Goal: Information Seeking & Learning: Check status

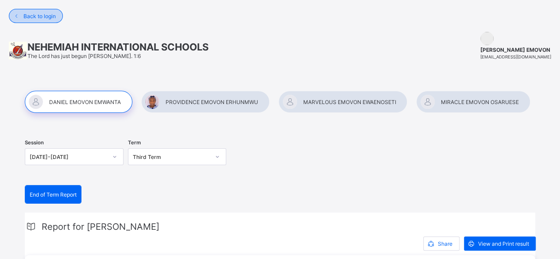
click at [37, 17] on span "Back to login" at bounding box center [39, 16] width 32 height 7
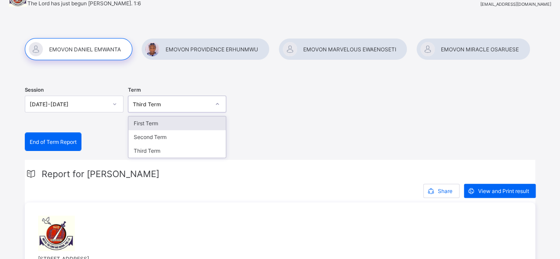
click at [194, 119] on div "First Term" at bounding box center [177, 123] width 98 height 14
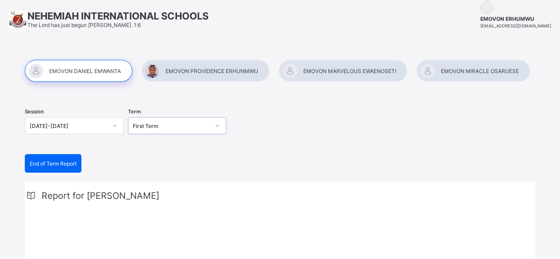
scroll to position [29, 0]
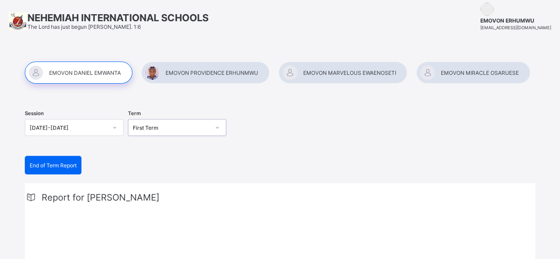
click at [481, 71] on div at bounding box center [473, 73] width 114 height 22
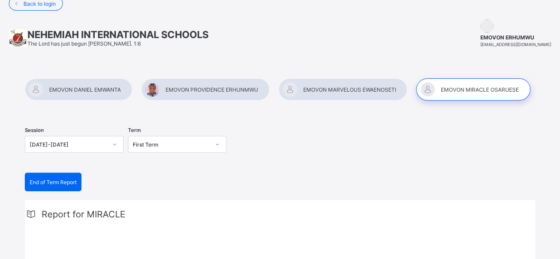
scroll to position [0, 0]
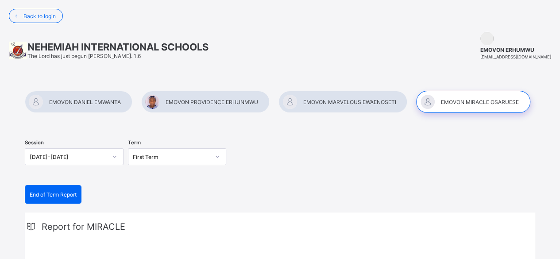
click at [111, 99] on div at bounding box center [79, 102] width 108 height 22
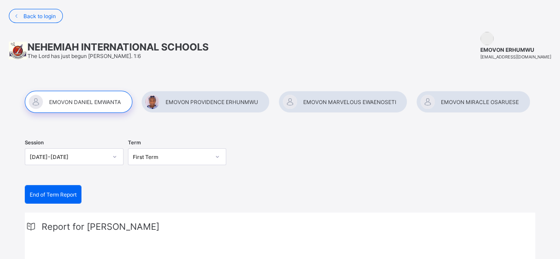
click at [201, 102] on div at bounding box center [205, 102] width 128 height 22
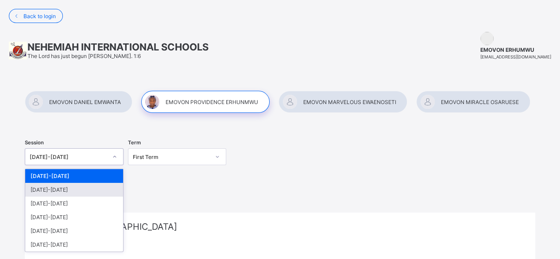
click at [97, 188] on div "[DATE]-[DATE]" at bounding box center [74, 190] width 98 height 14
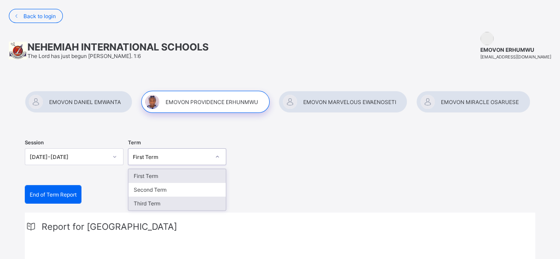
click at [179, 205] on div "Third Term" at bounding box center [177, 204] width 98 height 14
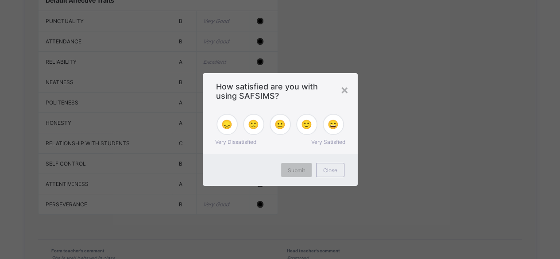
scroll to position [1001, 0]
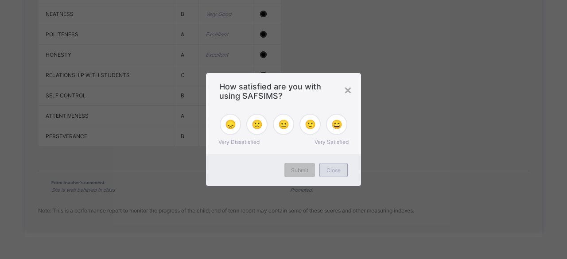
click at [335, 173] on span "Close" at bounding box center [333, 170] width 14 height 7
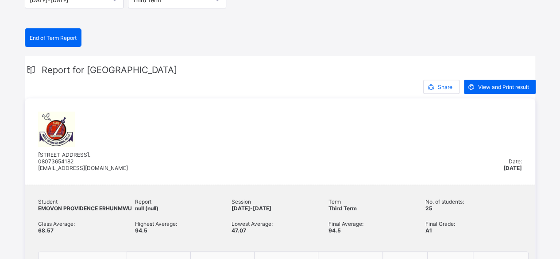
scroll to position [0, 0]
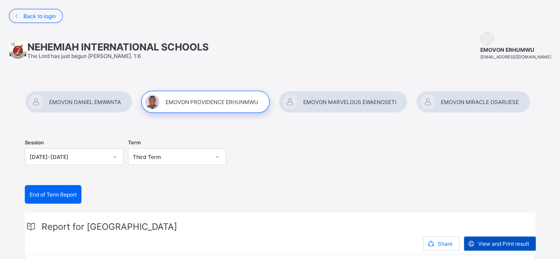
click at [506, 242] on span "View and Print result" at bounding box center [503, 244] width 51 height 7
click at [117, 96] on div at bounding box center [79, 102] width 108 height 22
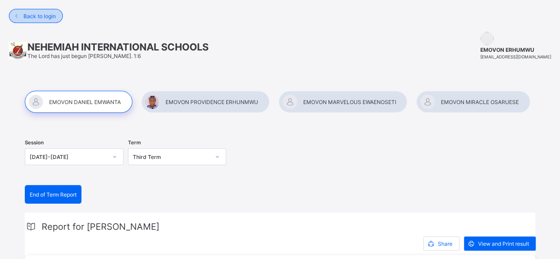
click at [43, 13] on span "Back to login" at bounding box center [39, 16] width 32 height 7
click at [494, 40] on img at bounding box center [487, 38] width 13 height 13
click at [525, 55] on span "ikuoy2k@yahoo.com" at bounding box center [516, 56] width 71 height 5
click at [16, 21] on span at bounding box center [16, 16] width 14 height 14
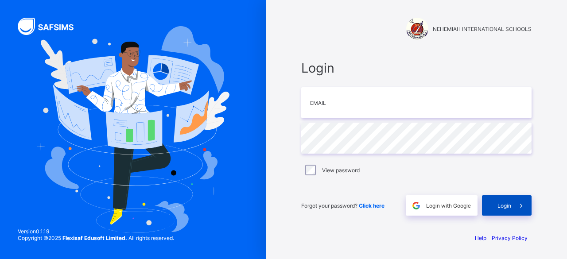
click at [512, 209] on span at bounding box center [521, 205] width 20 height 20
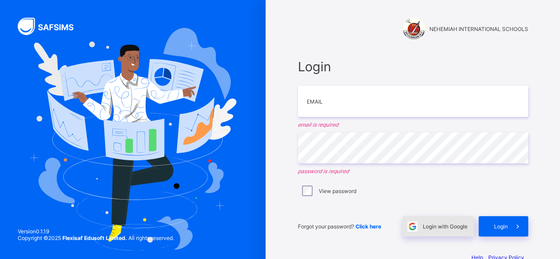
click at [459, 225] on span "Login with Google" at bounding box center [445, 226] width 45 height 7
click at [431, 224] on span "Login with Google" at bounding box center [445, 226] width 45 height 7
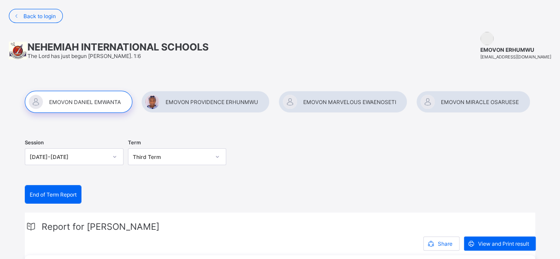
click at [174, 100] on div at bounding box center [205, 102] width 128 height 22
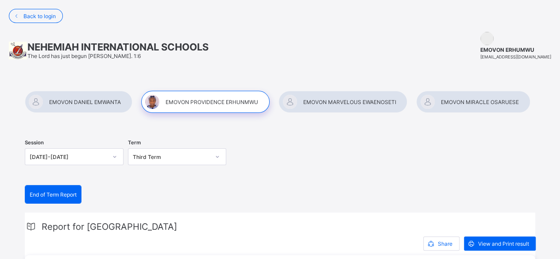
drag, startPoint x: 540, startPoint y: 0, endPoint x: 354, endPoint y: 37, distance: 189.1
click at [354, 37] on div "NEHEMIAH INTERNATIONAL SCHOOLS The Lord has just begun Phil. 1:6 EMOVON ERHUMWU…" at bounding box center [280, 46] width 560 height 46
click at [47, 225] on span "Report for PROVIDENCE" at bounding box center [110, 226] width 136 height 11
click at [59, 194] on span "End of Term Report" at bounding box center [53, 194] width 47 height 7
click at [494, 38] on img at bounding box center [487, 38] width 13 height 13
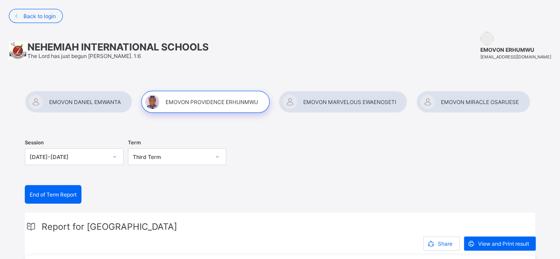
click at [461, 98] on div at bounding box center [473, 102] width 114 height 22
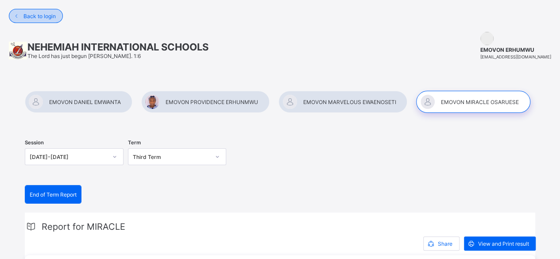
click at [51, 16] on span "Back to login" at bounding box center [39, 16] width 32 height 7
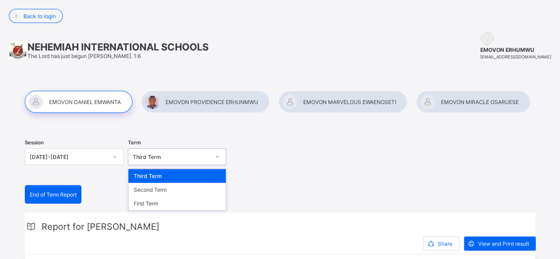
click at [220, 158] on icon at bounding box center [217, 156] width 5 height 9
click at [256, 132] on div "Session 2024-2025 Term option Third Term focused, 1 of 3. 3 results available. …" at bounding box center [280, 158] width 511 height 54
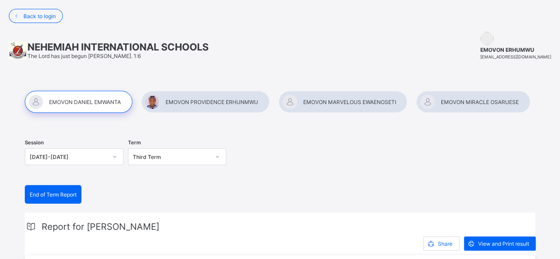
click at [352, 96] on div at bounding box center [343, 102] width 129 height 22
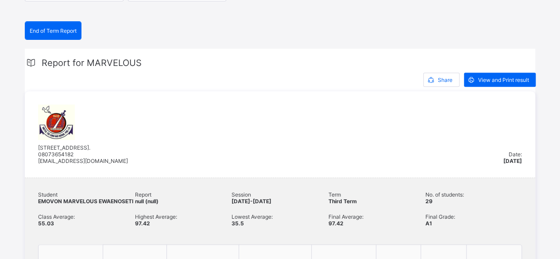
scroll to position [159, 0]
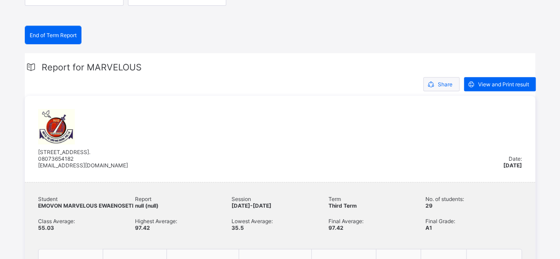
click at [453, 82] on span "Share" at bounding box center [445, 84] width 15 height 7
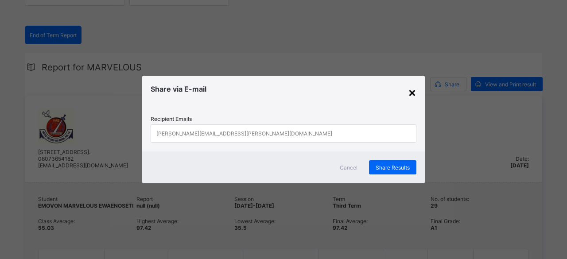
click at [411, 93] on div "×" at bounding box center [412, 92] width 8 height 15
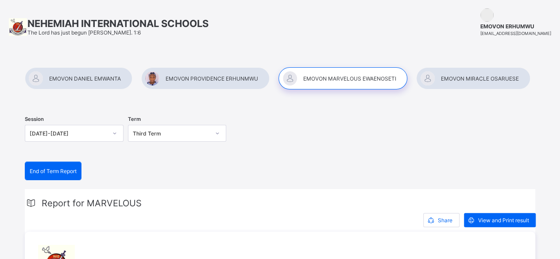
scroll to position [0, 0]
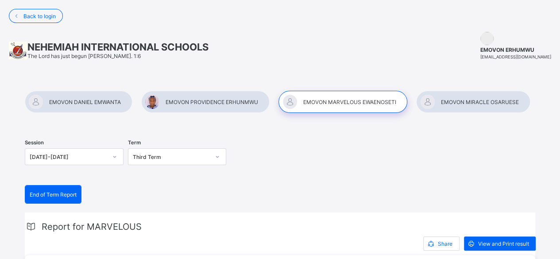
click at [178, 98] on div at bounding box center [205, 102] width 128 height 22
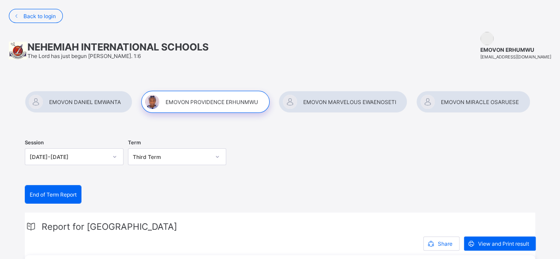
click at [29, 224] on icon at bounding box center [31, 226] width 12 height 11
click at [29, 223] on icon at bounding box center [31, 226] width 12 height 11
click at [28, 223] on icon at bounding box center [31, 226] width 12 height 11
click at [28, 221] on icon at bounding box center [31, 226] width 12 height 11
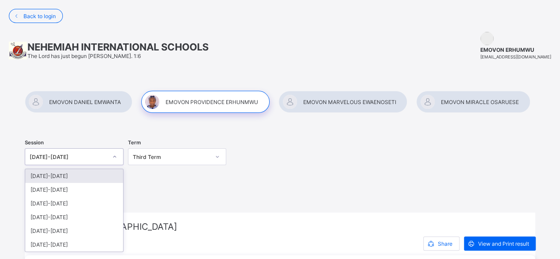
click at [116, 155] on icon at bounding box center [114, 156] width 5 height 9
click at [52, 176] on div "2025-2026" at bounding box center [74, 176] width 98 height 14
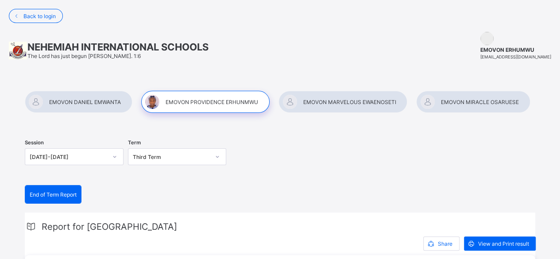
click at [64, 194] on span "End of Term Report" at bounding box center [53, 194] width 47 height 7
click at [325, 95] on div at bounding box center [343, 102] width 129 height 22
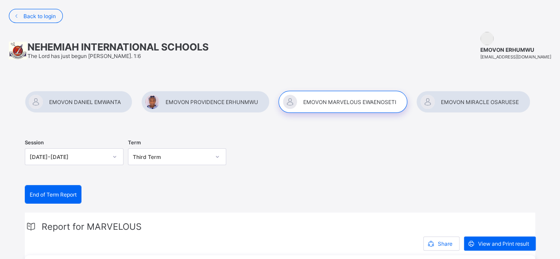
click at [315, 98] on div at bounding box center [343, 102] width 129 height 22
click at [478, 242] on span at bounding box center [471, 244] width 14 height 14
click at [494, 38] on img at bounding box center [487, 38] width 13 height 13
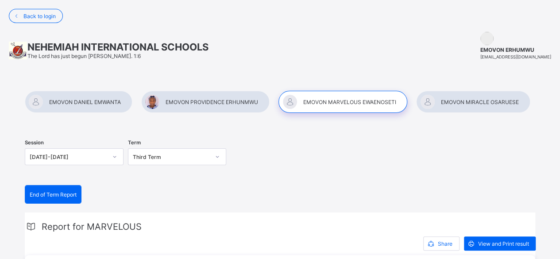
click at [494, 36] on img at bounding box center [487, 38] width 13 height 13
click at [291, 99] on div at bounding box center [343, 102] width 129 height 22
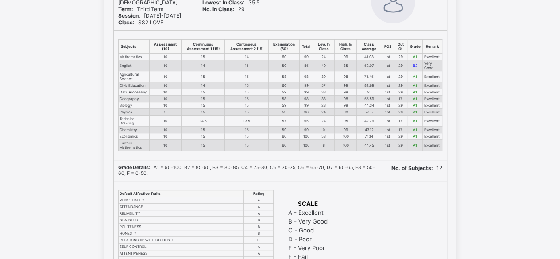
scroll to position [147, 0]
